Goal: Task Accomplishment & Management: Manage account settings

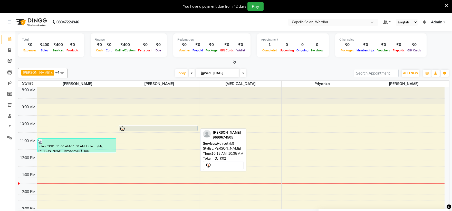
click at [133, 128] on div at bounding box center [158, 129] width 78 height 6
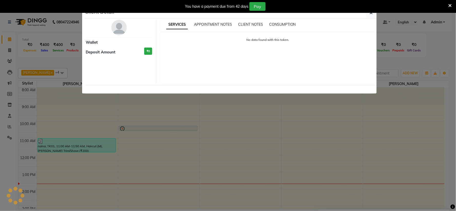
select select "7"
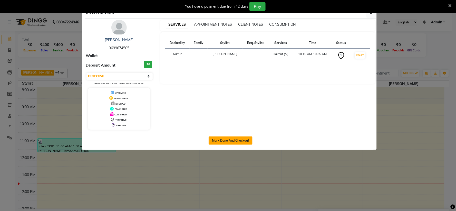
click at [240, 142] on button "Mark Done And Checkout" at bounding box center [231, 140] width 44 height 8
select select "service"
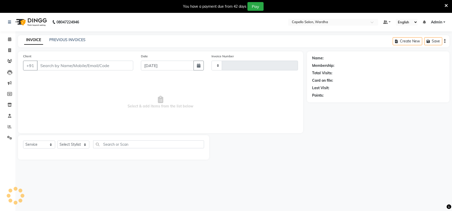
type input "2076"
select select "4620"
type input "9699674505"
select select "35417"
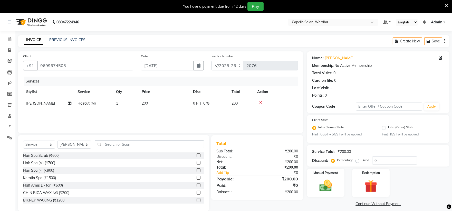
drag, startPoint x: 83, startPoint y: 113, endPoint x: 128, endPoint y: 71, distance: 61.2
drag, startPoint x: 128, startPoint y: 71, endPoint x: 130, endPoint y: 117, distance: 45.5
click at [130, 117] on div "Services Stylist Service Qty Price Disc Total Action [PERSON_NAME] Haircut (M) …" at bounding box center [160, 101] width 275 height 51
click at [98, 105] on td "Haircut (M)" at bounding box center [93, 104] width 38 height 12
select select "35417"
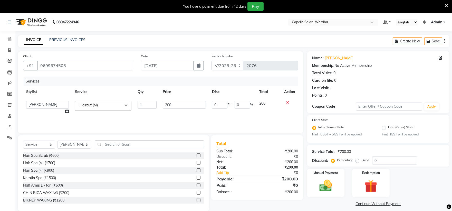
click at [107, 106] on span "Haircut (M) x" at bounding box center [103, 106] width 56 height 10
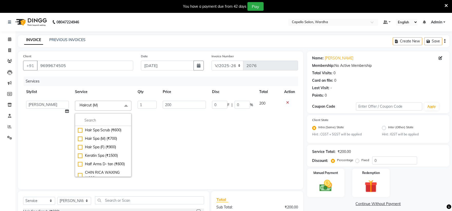
click at [114, 113] on div "Hair Spa Scrub (₹600) Hair Spa (M) (₹700) Hair Spa (F) (₹900) Keratin Spa (₹150…" at bounding box center [103, 144] width 56 height 63
click at [111, 124] on li at bounding box center [103, 120] width 56 height 11
click at [109, 122] on input "multiselect-search" at bounding box center [103, 120] width 51 height 5
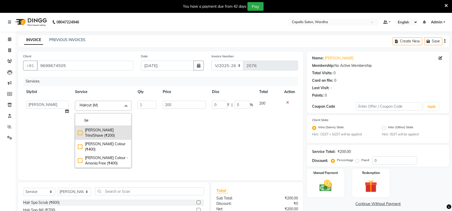
type input "be"
click at [101, 131] on div "[PERSON_NAME] Trim/Shave (₹200)" at bounding box center [103, 132] width 51 height 11
checkbox input "true"
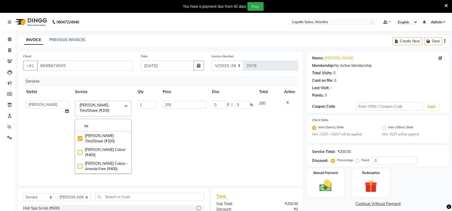
click at [163, 136] on td "200" at bounding box center [184, 137] width 49 height 79
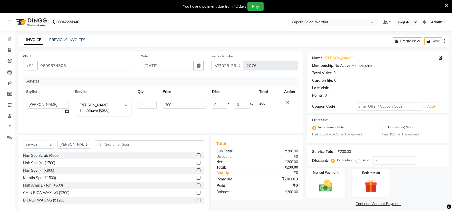
click at [338, 188] on div "Manual Payment" at bounding box center [325, 183] width 39 height 30
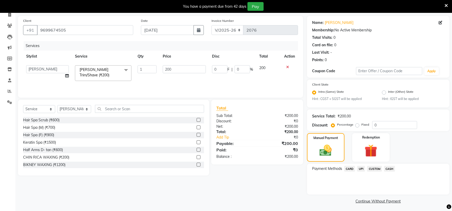
scroll to position [37, 0]
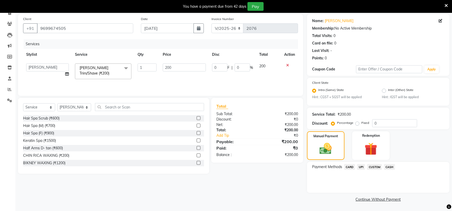
click at [360, 165] on span "UPI" at bounding box center [361, 167] width 8 height 6
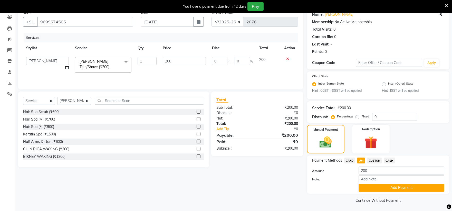
scroll to position [45, 0]
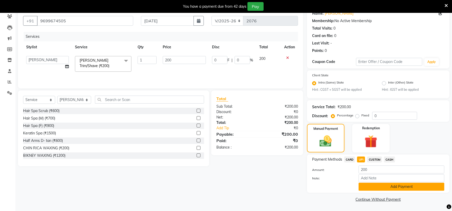
click at [380, 184] on button "Add Payment" at bounding box center [402, 186] width 86 height 8
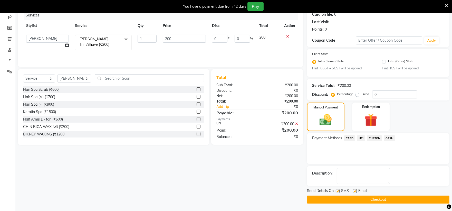
scroll to position [66, 0]
click at [353, 190] on label at bounding box center [355, 191] width 4 height 4
click at [353, 190] on input "checkbox" at bounding box center [354, 190] width 3 height 3
checkbox input "false"
click at [337, 190] on label at bounding box center [338, 191] width 4 height 4
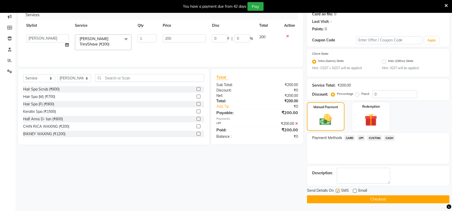
click at [337, 190] on input "checkbox" at bounding box center [337, 190] width 3 height 3
checkbox input "false"
click at [345, 198] on button "Checkout" at bounding box center [378, 199] width 142 height 8
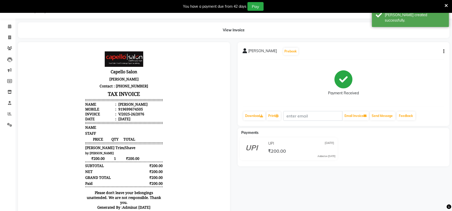
scroll to position [33, 0]
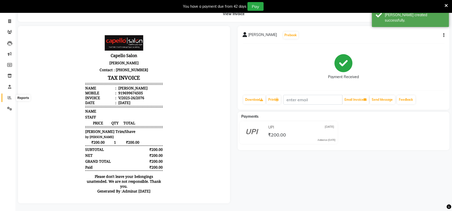
click at [11, 95] on span at bounding box center [9, 98] width 9 height 6
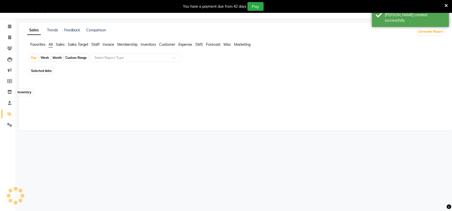
scroll to position [13, 0]
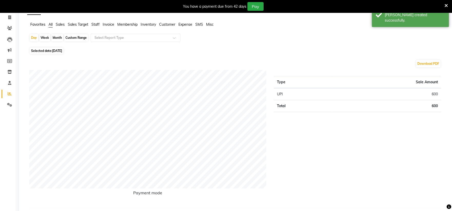
click at [96, 44] on div "Day Week Month Custom Range Select Report Type" at bounding box center [236, 40] width 414 height 12
click at [93, 25] on span "Staff" at bounding box center [95, 24] width 8 height 5
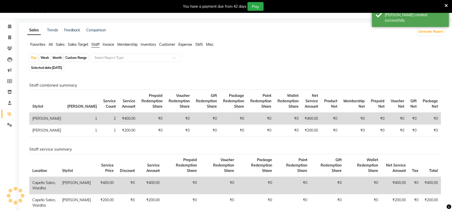
scroll to position [33, 0]
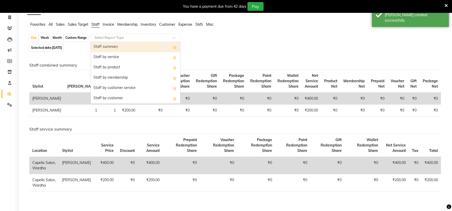
click at [107, 35] on input "text" at bounding box center [130, 37] width 74 height 5
click at [112, 46] on div "Staff summary" at bounding box center [135, 47] width 89 height 10
select select "full_report"
select select "csv"
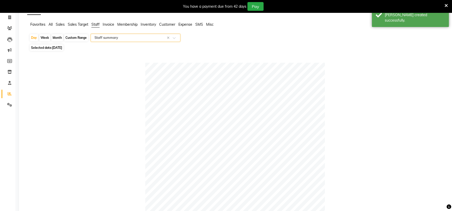
click at [54, 37] on div "Month" at bounding box center [57, 37] width 12 height 7
select select "9"
select select "2025"
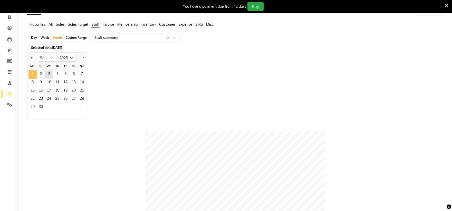
click at [30, 73] on span "1" at bounding box center [32, 74] width 8 height 8
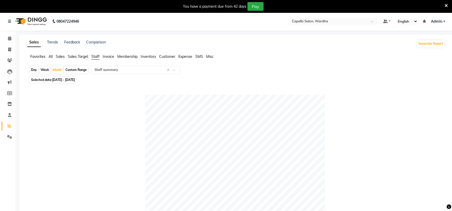
scroll to position [0, 0]
click at [9, 39] on icon at bounding box center [9, 39] width 3 height 4
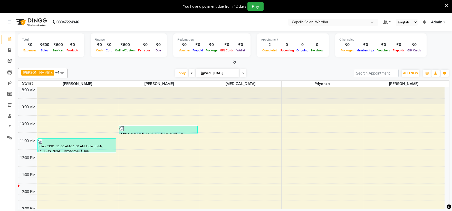
click at [411, 148] on div "8:00 AM 9:00 AM 10:00 AM 11:00 AM 12:00 PM 1:00 PM 2:00 PM 3:00 PM 4:00 PM 5:00…" at bounding box center [231, 197] width 426 height 220
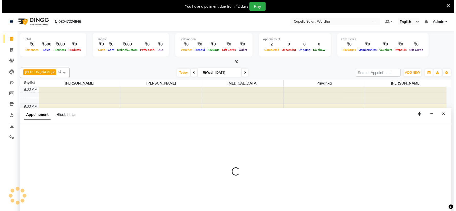
scroll to position [13, 0]
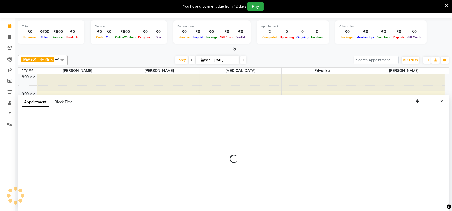
select select "61287"
select select "tentative"
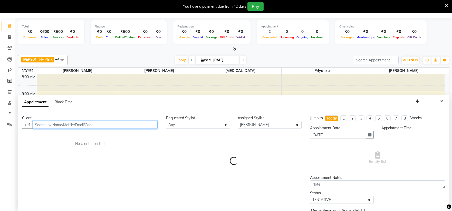
select select "675"
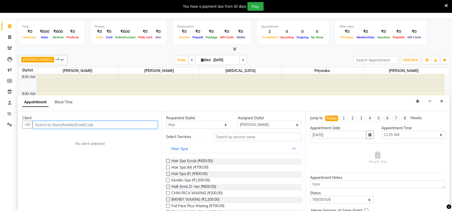
click at [131, 121] on input "text" at bounding box center [95, 125] width 125 height 8
type input "8007978629"
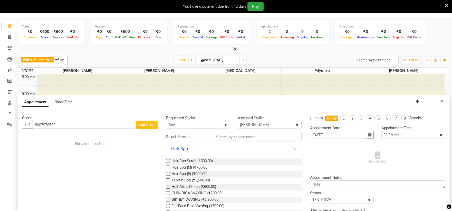
click at [145, 126] on span "Add Client" at bounding box center [146, 124] width 17 height 5
select select "22"
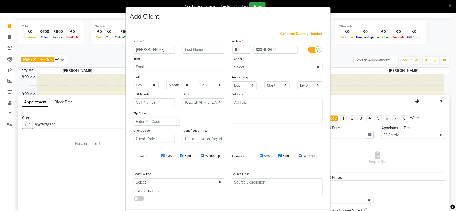
type input "[PERSON_NAME]"
click at [178, 55] on div "Name [PERSON_NAME] Email DOB Day 01 02 03 04 05 06 07 08 09 10 11 12 13 14 15 1…" at bounding box center [179, 90] width 98 height 104
click at [257, 66] on select "Select [DEMOGRAPHIC_DATA] [DEMOGRAPHIC_DATA] Other Prefer Not To Say" at bounding box center [277, 67] width 91 height 8
click at [232, 63] on select "Select [DEMOGRAPHIC_DATA] [DEMOGRAPHIC_DATA] Other Prefer Not To Say" at bounding box center [277, 67] width 91 height 8
click at [252, 68] on select "Select [DEMOGRAPHIC_DATA] [DEMOGRAPHIC_DATA] Other Prefer Not To Say" at bounding box center [277, 67] width 91 height 8
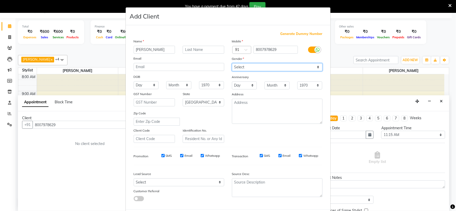
select select "[DEMOGRAPHIC_DATA]"
click at [232, 63] on select "Select [DEMOGRAPHIC_DATA] [DEMOGRAPHIC_DATA] Other Prefer Not To Say" at bounding box center [277, 67] width 91 height 8
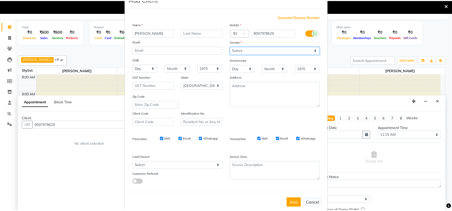
scroll to position [26, 0]
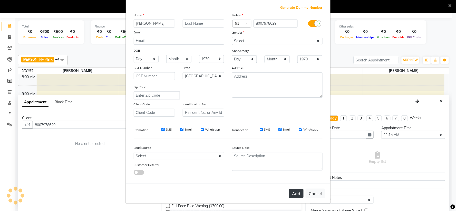
click at [290, 189] on button "Add" at bounding box center [296, 193] width 14 height 9
select select
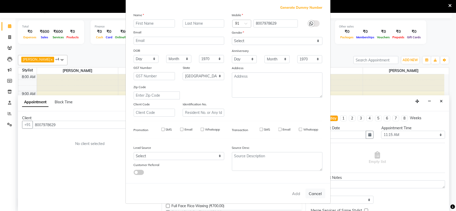
select select
select select "null"
select select
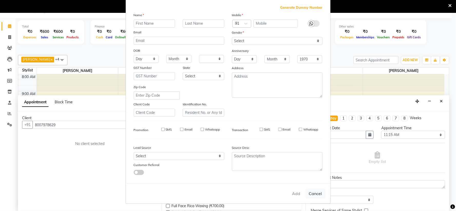
select select
checkbox input "false"
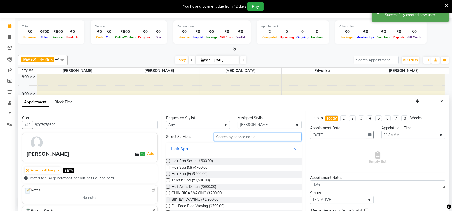
click at [227, 138] on input "text" at bounding box center [258, 137] width 88 height 8
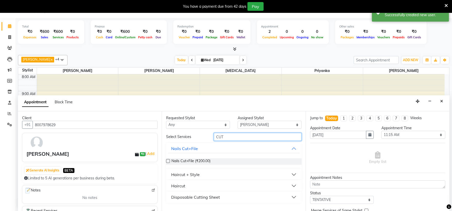
type input "CUT"
click at [194, 184] on button "Haircut" at bounding box center [233, 185] width 131 height 9
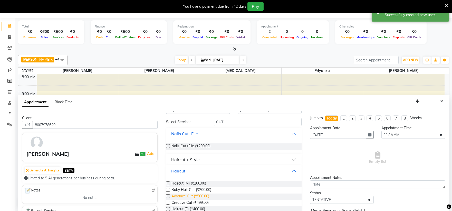
scroll to position [28, 0]
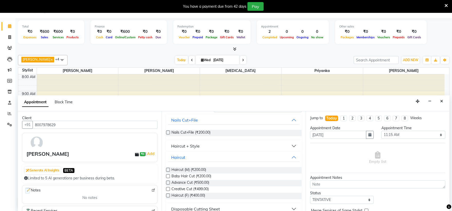
click at [167, 193] on label at bounding box center [168, 195] width 4 height 4
click at [167, 194] on input "checkbox" at bounding box center [167, 195] width 3 height 3
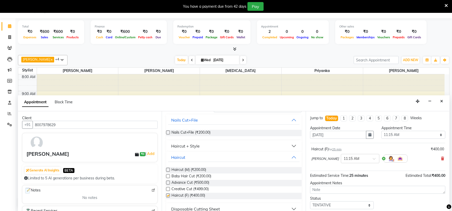
checkbox input "false"
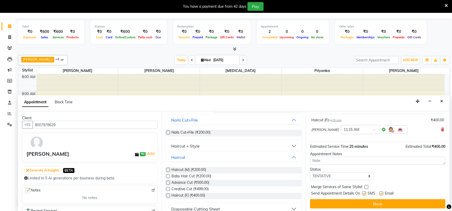
scroll to position [30, 0]
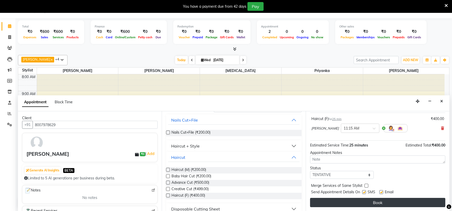
click at [356, 200] on button "Book" at bounding box center [377, 202] width 135 height 9
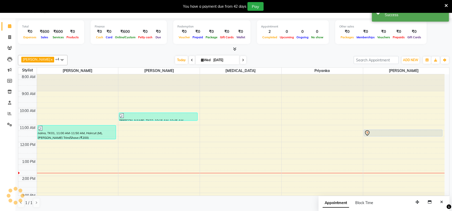
scroll to position [0, 0]
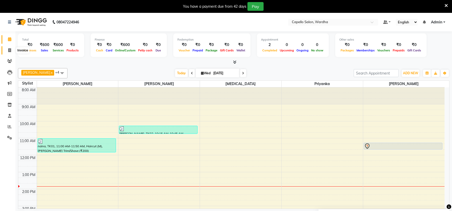
click at [10, 50] on icon at bounding box center [9, 50] width 3 height 4
select select "service"
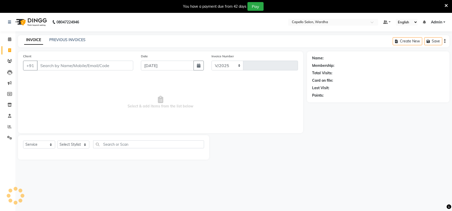
select select "4620"
type input "2077"
click at [83, 66] on input "Client" at bounding box center [85, 66] width 96 height 10
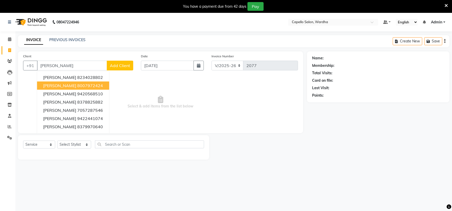
scroll to position [13, 0]
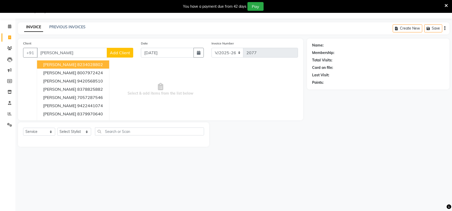
click at [86, 52] on input "[PERSON_NAME]" at bounding box center [72, 53] width 70 height 10
type input "R"
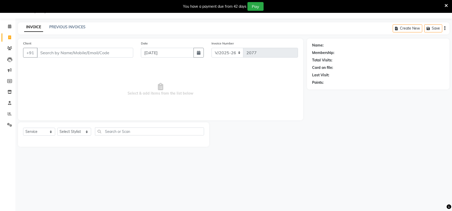
click at [67, 52] on input "Client" at bounding box center [85, 53] width 96 height 10
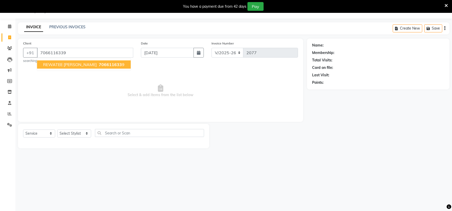
type input "7066116339"
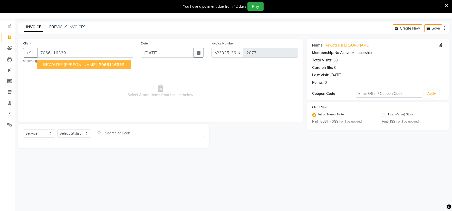
click at [99, 64] on span "706611633" at bounding box center [110, 64] width 23 height 5
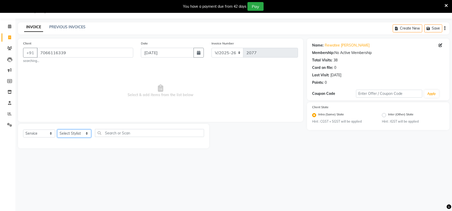
click at [84, 134] on select "Select Stylist Admin [PERSON_NAME] [PERSON_NAME] nitim [PERSON_NAME] [PERSON_NA…" at bounding box center [74, 133] width 34 height 8
select select "80545"
click at [57, 129] on select "Select Stylist Admin [PERSON_NAME] [PERSON_NAME] nitim [PERSON_NAME] [PERSON_NA…" at bounding box center [74, 133] width 34 height 8
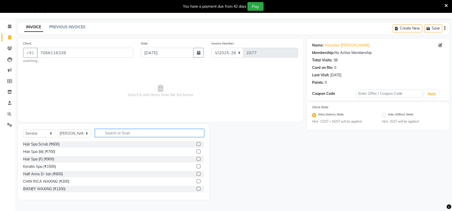
click at [130, 133] on input "text" at bounding box center [149, 133] width 109 height 8
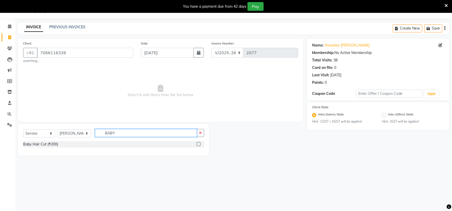
type input "BABY"
click at [199, 144] on label at bounding box center [199, 144] width 4 height 4
click at [199, 144] on input "checkbox" at bounding box center [198, 143] width 3 height 3
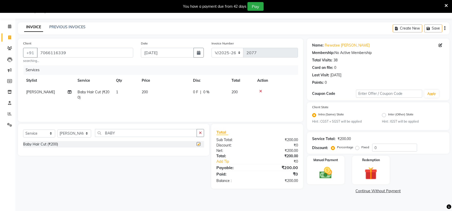
checkbox input "false"
click at [332, 176] on img at bounding box center [325, 172] width 21 height 15
click at [361, 191] on span "UPI" at bounding box center [361, 191] width 8 height 6
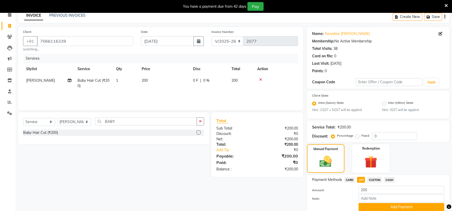
scroll to position [45, 0]
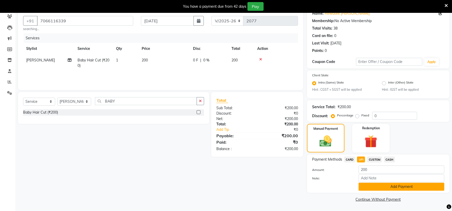
click at [369, 186] on button "Add Payment" at bounding box center [402, 186] width 86 height 8
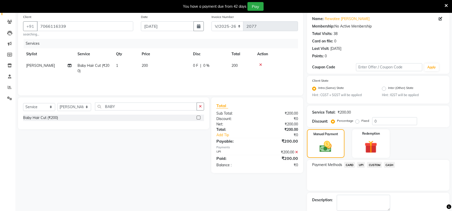
scroll to position [66, 0]
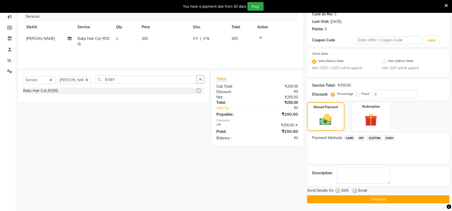
click at [371, 198] on button "Checkout" at bounding box center [378, 199] width 142 height 8
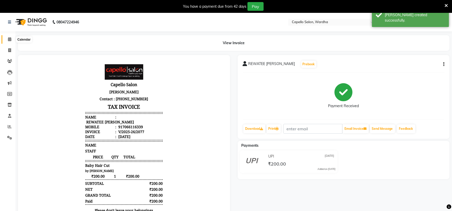
click at [10, 40] on icon at bounding box center [9, 39] width 3 height 4
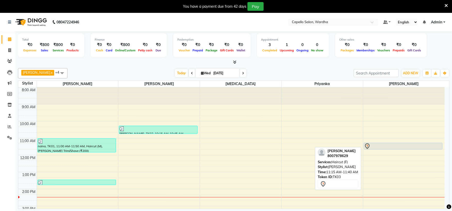
click at [402, 146] on div at bounding box center [403, 146] width 78 height 6
select select "7"
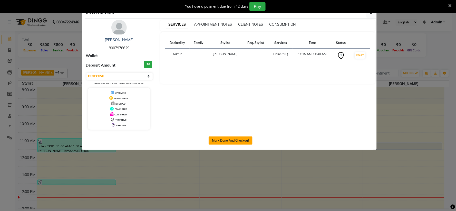
click at [242, 142] on button "Mark Done And Checkout" at bounding box center [231, 140] width 44 height 8
select select "service"
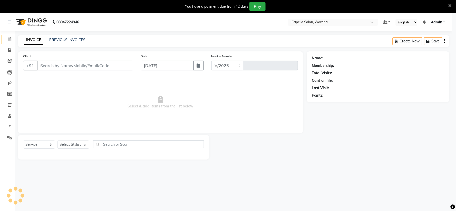
select select "4620"
type input "2078"
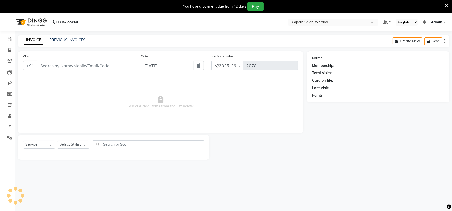
type input "8007978629"
select select "61287"
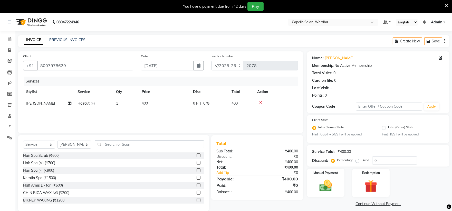
click at [261, 102] on icon at bounding box center [260, 103] width 3 height 4
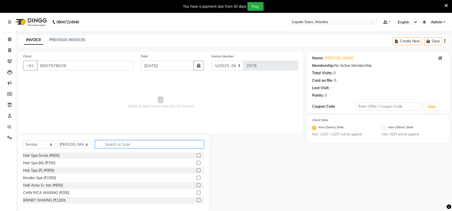
click at [127, 145] on input "text" at bounding box center [149, 144] width 109 height 8
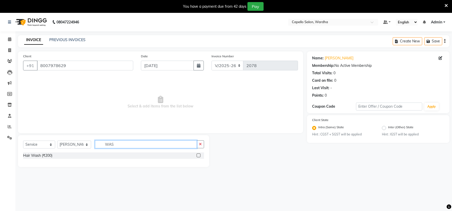
scroll to position [13, 0]
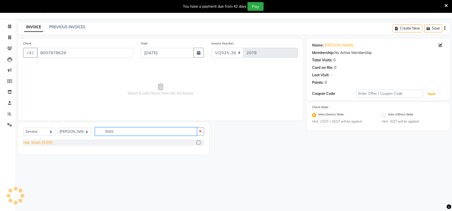
type input "WAS"
click at [37, 143] on div "Hair Wash (₹200)" at bounding box center [37, 142] width 29 height 5
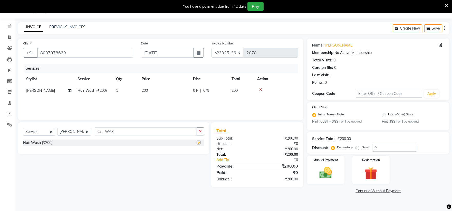
checkbox input "false"
click at [326, 173] on img at bounding box center [325, 172] width 21 height 15
click at [361, 193] on span "UPI" at bounding box center [361, 191] width 8 height 6
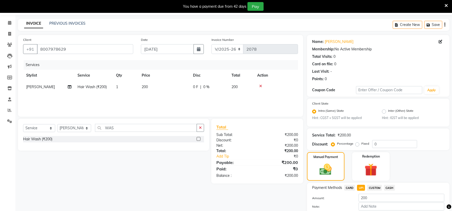
scroll to position [45, 0]
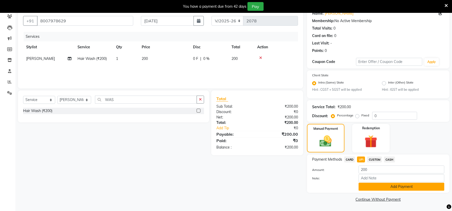
click at [368, 188] on button "Add Payment" at bounding box center [402, 186] width 86 height 8
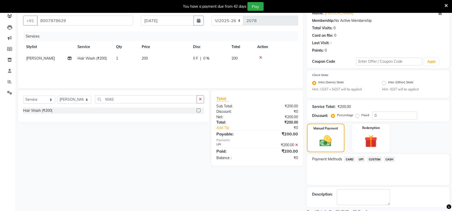
scroll to position [66, 0]
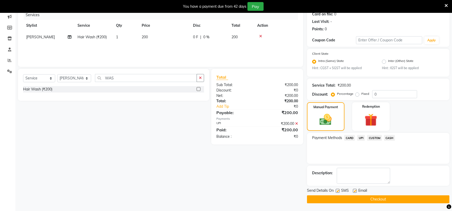
click at [355, 189] on label at bounding box center [355, 191] width 4 height 4
click at [355, 189] on input "checkbox" at bounding box center [354, 190] width 3 height 3
checkbox input "false"
click at [339, 189] on label at bounding box center [338, 191] width 4 height 4
click at [339, 189] on input "checkbox" at bounding box center [337, 190] width 3 height 3
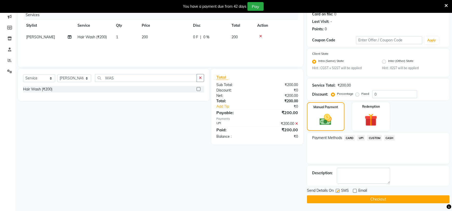
checkbox input "false"
click at [339, 197] on button "Checkout" at bounding box center [378, 199] width 142 height 8
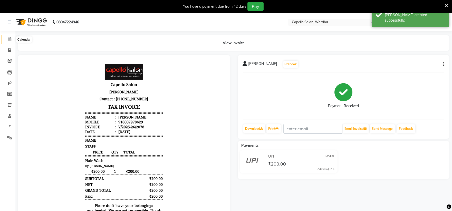
click at [9, 38] on icon at bounding box center [9, 39] width 3 height 4
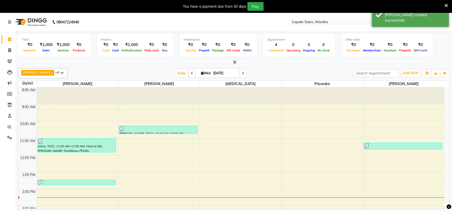
scroll to position [13, 0]
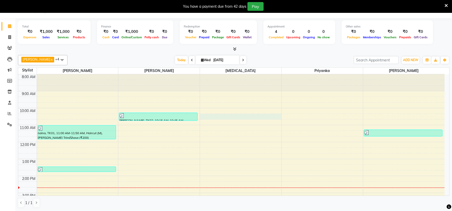
click at [232, 117] on div "8:00 AM 9:00 AM 10:00 AM 11:00 AM 12:00 PM 1:00 PM 2:00 PM 3:00 PM 4:00 PM 5:00…" at bounding box center [231, 184] width 426 height 220
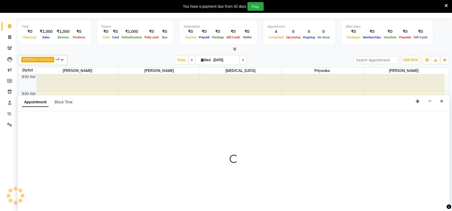
select select "48634"
select select "615"
select select "tentative"
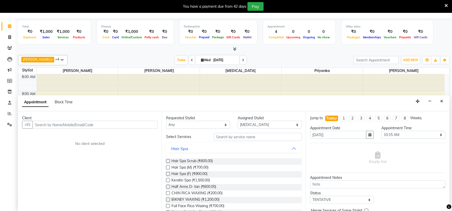
click at [61, 125] on input "text" at bounding box center [95, 125] width 125 height 8
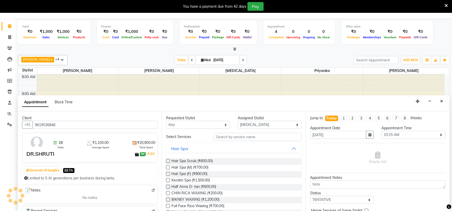
type input "9619536846"
click at [244, 138] on input "text" at bounding box center [258, 137] width 88 height 8
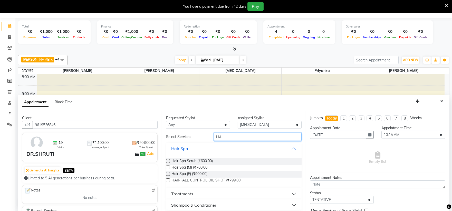
drag, startPoint x: 230, startPoint y: 137, endPoint x: 231, endPoint y: 140, distance: 2.8
click at [231, 140] on input "HAI" at bounding box center [258, 137] width 88 height 8
type input "H"
click at [226, 140] on input "HAIR" at bounding box center [258, 137] width 88 height 8
type input "H"
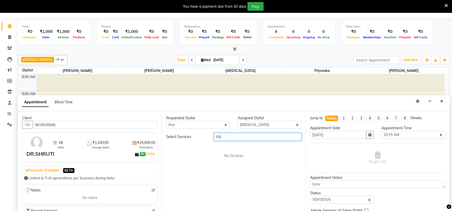
type input "R"
type input "E"
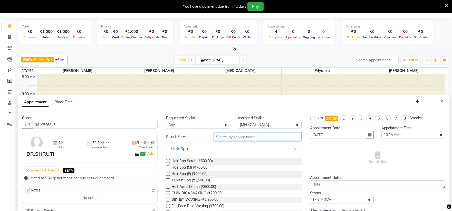
type input "E"
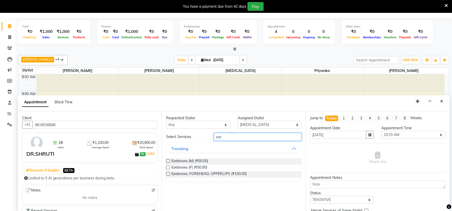
type input "ebr"
click at [170, 173] on label at bounding box center [168, 174] width 4 height 4
click at [169, 173] on input "checkbox" at bounding box center [167, 173] width 3 height 3
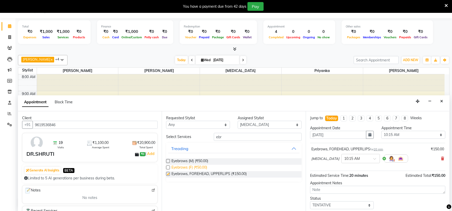
checkbox input "false"
click at [290, 136] on input "ebr" at bounding box center [258, 137] width 88 height 8
type input "e"
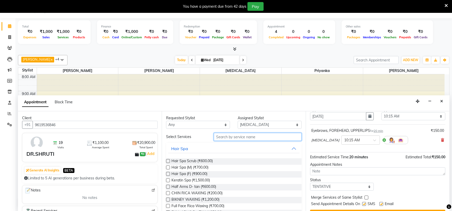
scroll to position [30, 0]
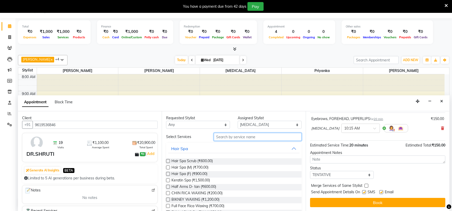
click at [237, 138] on input "text" at bounding box center [258, 137] width 88 height 8
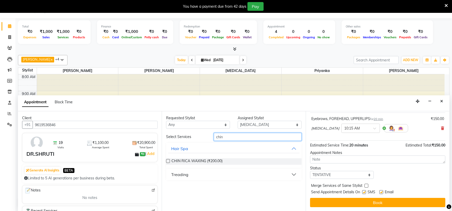
click at [254, 137] on input "chin" at bounding box center [258, 137] width 88 height 8
type input "c"
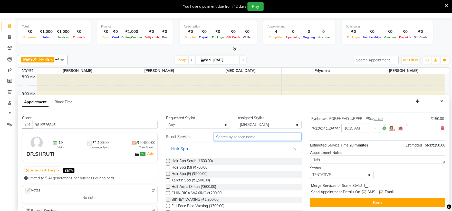
scroll to position [0, 0]
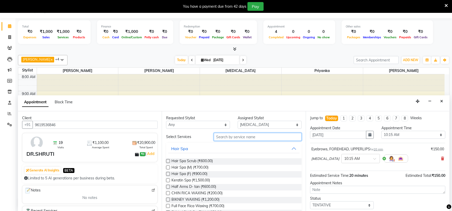
click at [230, 136] on input "text" at bounding box center [258, 137] width 88 height 8
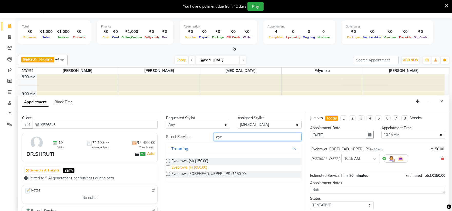
type input "eye"
click at [204, 167] on span "Eyebrows (F) (₹50.00)" at bounding box center [189, 168] width 36 height 6
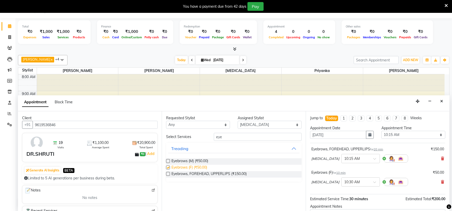
checkbox input "false"
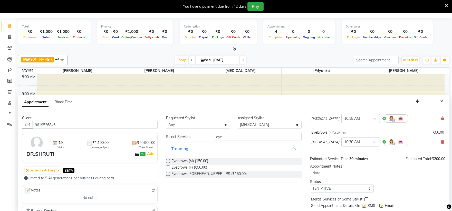
scroll to position [54, 0]
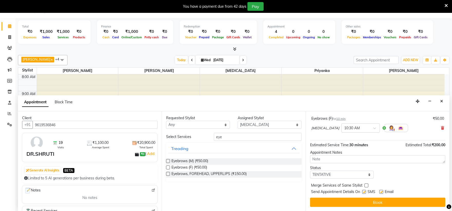
click at [346, 202] on button "Book" at bounding box center [377, 201] width 135 height 9
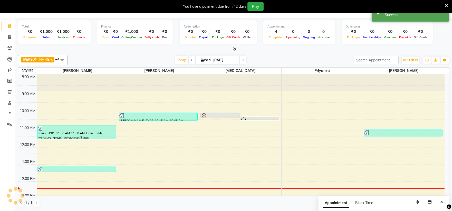
scroll to position [0, 0]
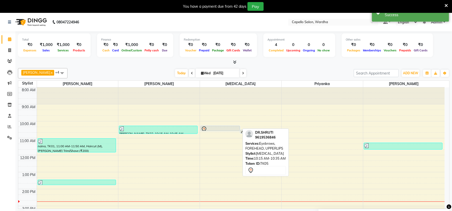
click at [225, 129] on div at bounding box center [220, 129] width 38 height 6
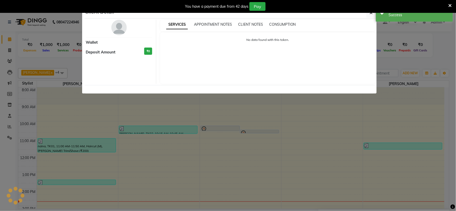
select select "7"
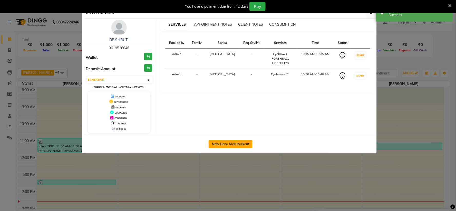
click at [234, 142] on button "Mark Done And Checkout" at bounding box center [231, 144] width 44 height 8
select select "service"
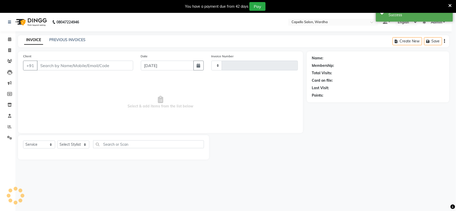
type input "2079"
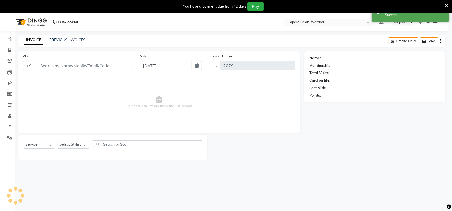
select select "4620"
type input "9619536846"
select select "48634"
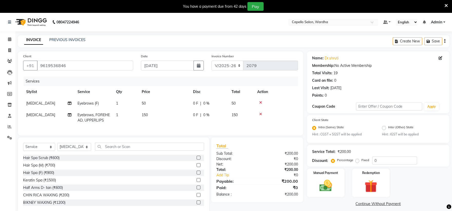
click at [261, 102] on icon at bounding box center [260, 103] width 3 height 4
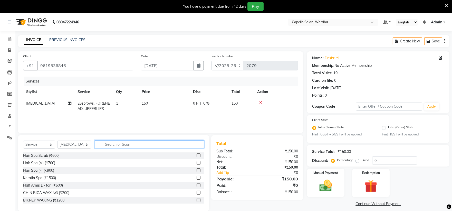
drag, startPoint x: 107, startPoint y: 144, endPoint x: 115, endPoint y: 158, distance: 15.9
click at [108, 146] on input "text" at bounding box center [149, 144] width 109 height 8
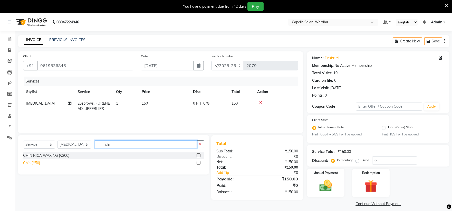
type input "chi"
click at [29, 162] on div "Chin (₹50)" at bounding box center [31, 162] width 17 height 5
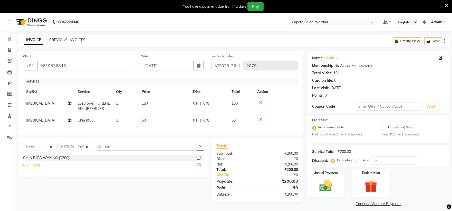
checkbox input "false"
click at [132, 150] on input "chi" at bounding box center [146, 146] width 102 height 8
type input "c"
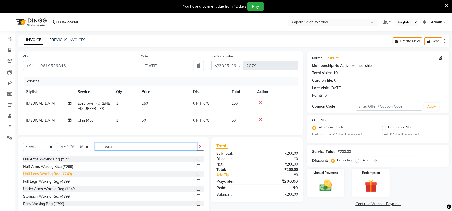
scroll to position [57, 0]
type input "w"
type input "rica"
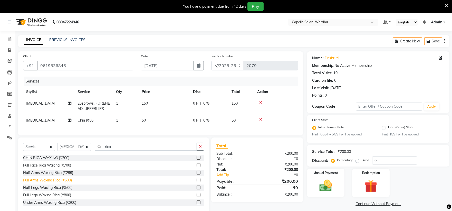
click at [44, 183] on div "Full Arms Waxing Rica (₹600)" at bounding box center [47, 179] width 49 height 5
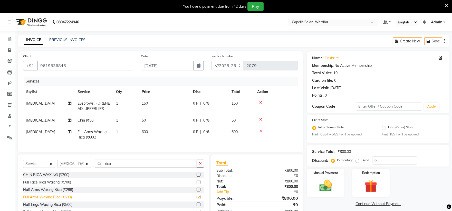
checkbox input "false"
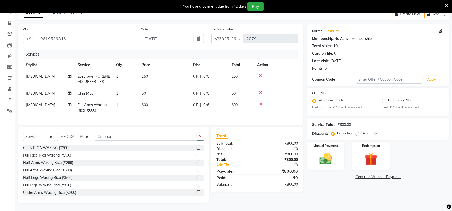
click at [128, 165] on div "Half Arms Waxing Rica (₹299)" at bounding box center [113, 162] width 181 height 6
click at [119, 138] on input "rica" at bounding box center [146, 136] width 102 height 8
click at [45, 194] on div "Under Arms Waxing Rica (₹200)" at bounding box center [49, 192] width 53 height 5
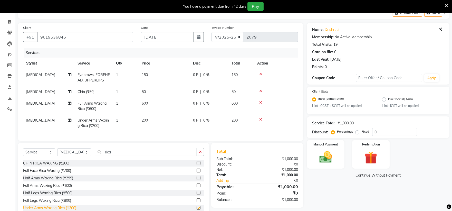
checkbox input "false"
click at [119, 156] on input "rica" at bounding box center [146, 152] width 102 height 8
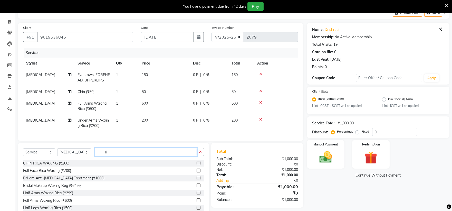
type input "r"
type input "h"
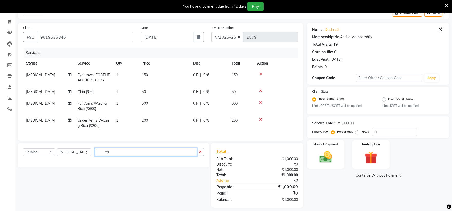
type input "c"
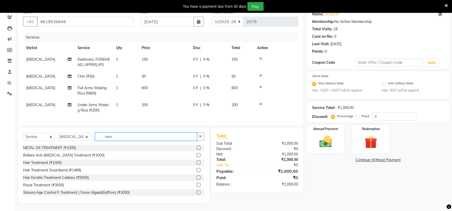
scroll to position [0, 0]
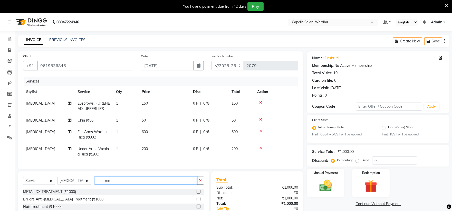
type input "m"
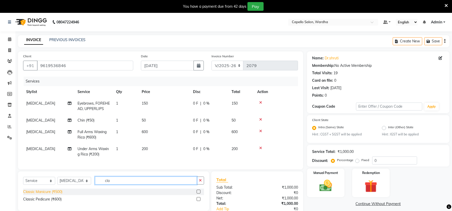
type input "cla"
click at [46, 194] on div "Classic Manicure (₹500)" at bounding box center [42, 191] width 39 height 5
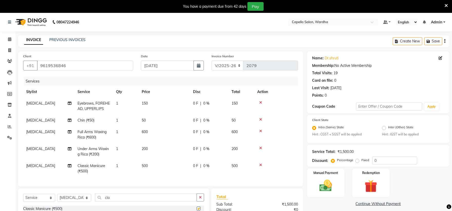
checkbox input "false"
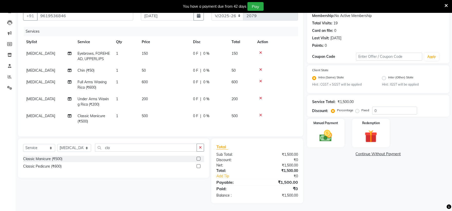
click at [165, 110] on td "500" at bounding box center [164, 118] width 51 height 17
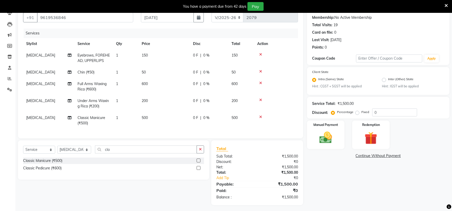
select select "48634"
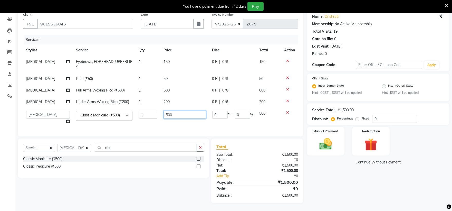
click at [178, 111] on input "500" at bounding box center [184, 115] width 42 height 8
type input "5"
type input "1000"
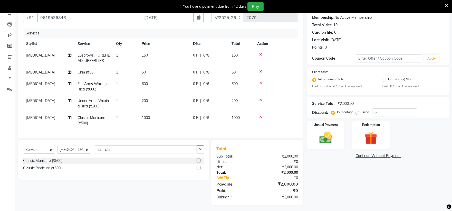
click at [179, 124] on div "Services Stylist Service Qty Price Disc Total Action [MEDICAL_DATA] Eyebrows, F…" at bounding box center [160, 80] width 275 height 104
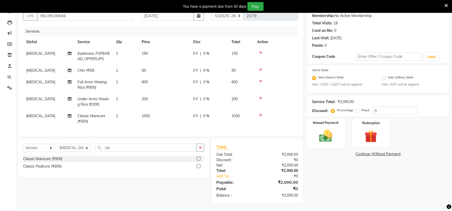
click at [337, 125] on div "Manual Payment" at bounding box center [325, 133] width 39 height 30
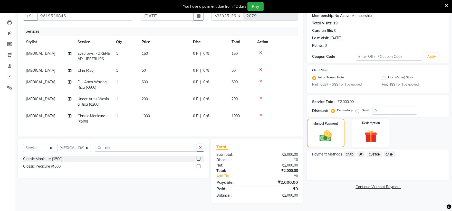
click at [362, 151] on span "UPI" at bounding box center [361, 154] width 8 height 6
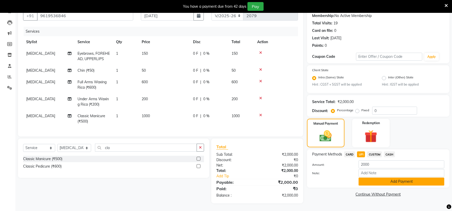
click at [383, 177] on button "Add Payment" at bounding box center [402, 181] width 86 height 8
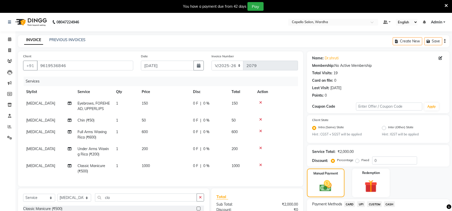
scroll to position [66, 0]
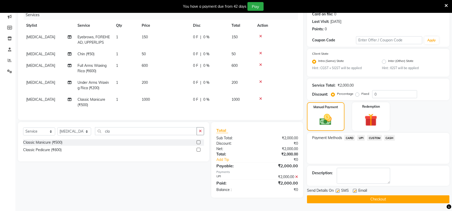
click at [341, 198] on button "Checkout" at bounding box center [378, 199] width 142 height 8
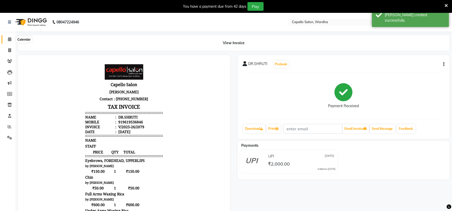
click at [8, 37] on icon at bounding box center [9, 39] width 3 height 4
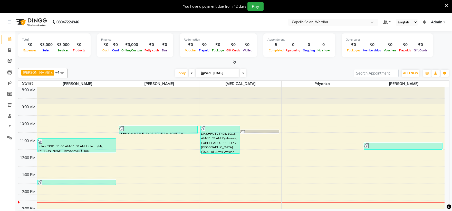
click at [60, 77] on span at bounding box center [62, 73] width 10 height 10
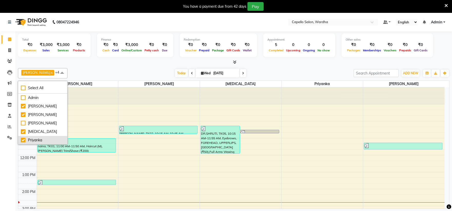
click at [22, 138] on div "Priyanka" at bounding box center [43, 139] width 44 height 5
checkbox input "false"
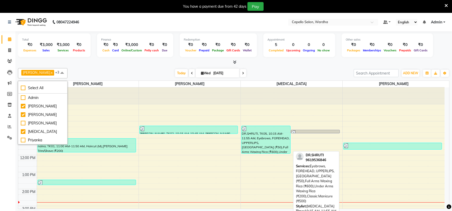
scroll to position [28, 0]
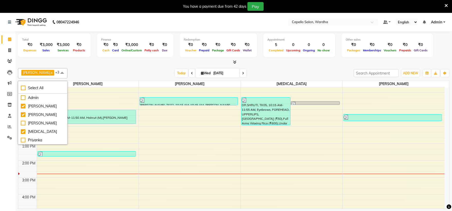
click at [142, 68] on div "[PERSON_NAME] x [PERSON_NAME] x [MEDICAL_DATA] x [PERSON_NAME] x +3 Select All …" at bounding box center [233, 73] width 431 height 10
